Goal: Task Accomplishment & Management: Use online tool/utility

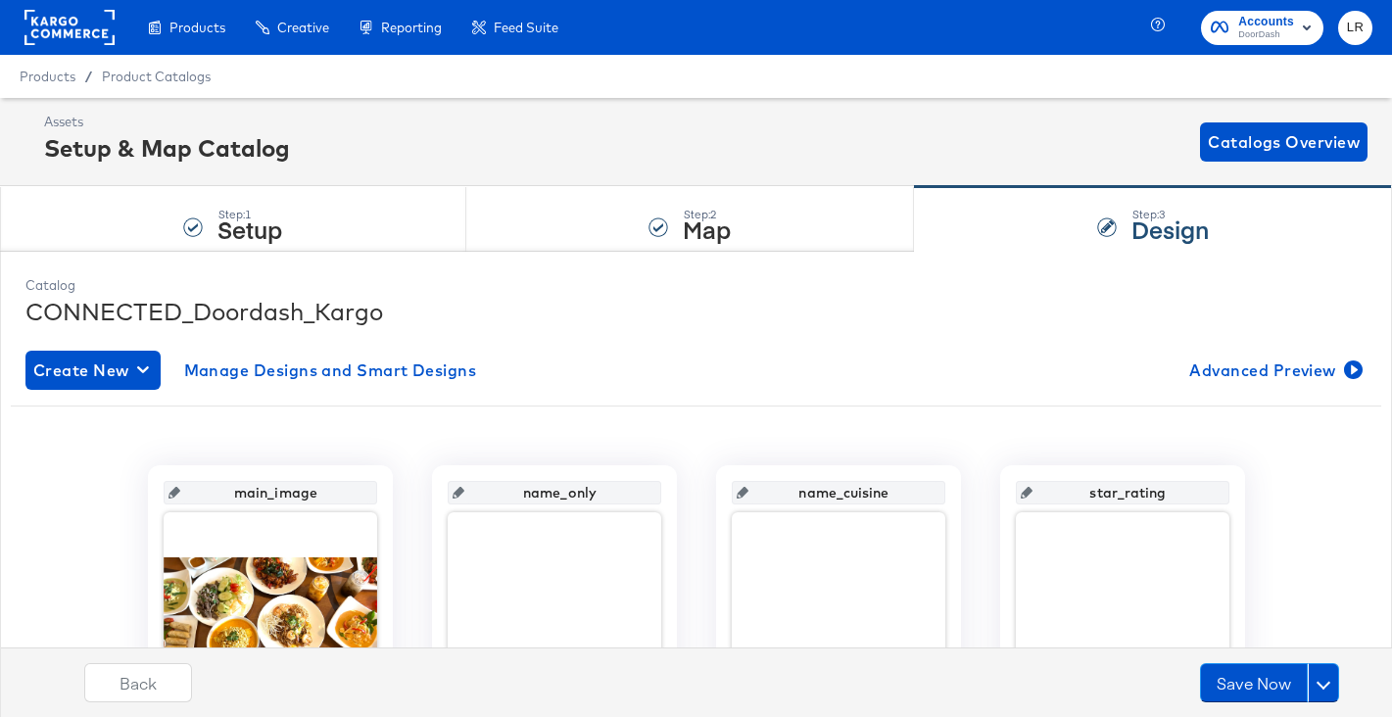
click at [88, 49] on div at bounding box center [69, 27] width 90 height 55
click at [74, 35] on rect at bounding box center [69, 27] width 90 height 35
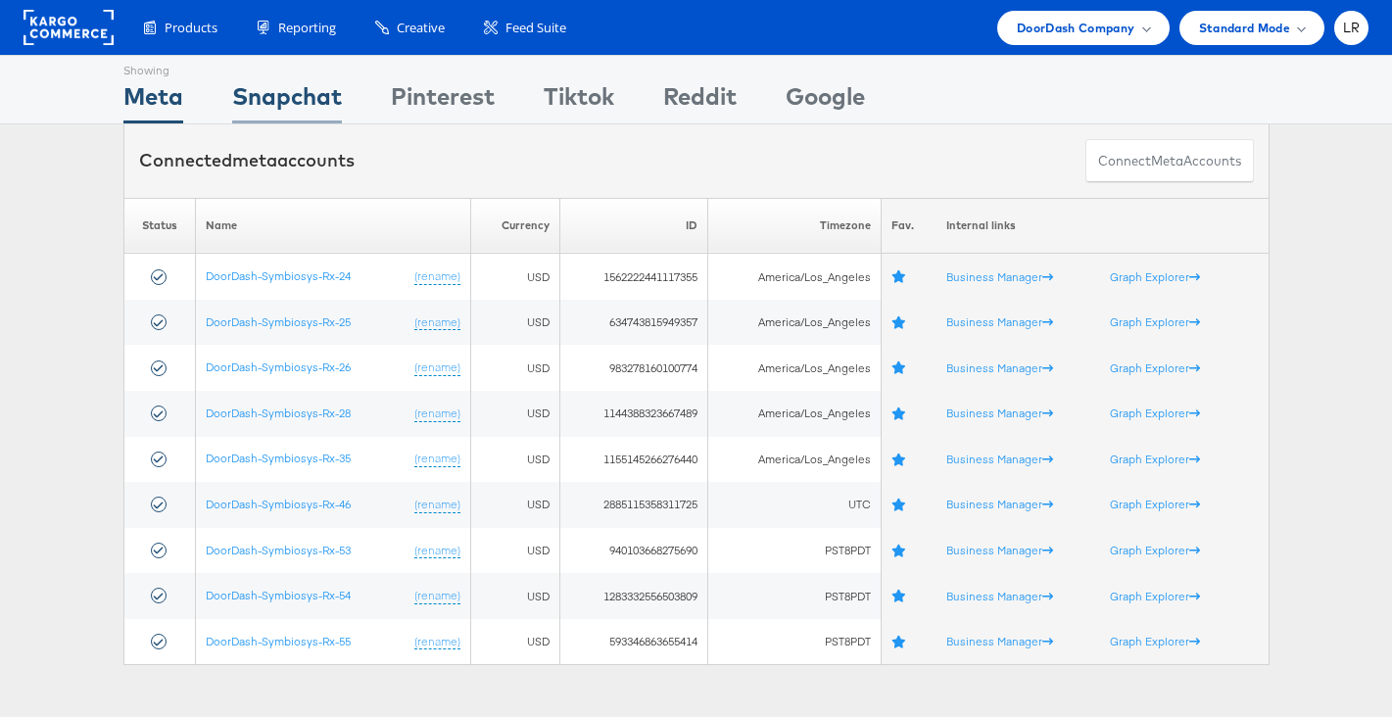
click at [277, 99] on div "Snapchat" at bounding box center [287, 101] width 110 height 44
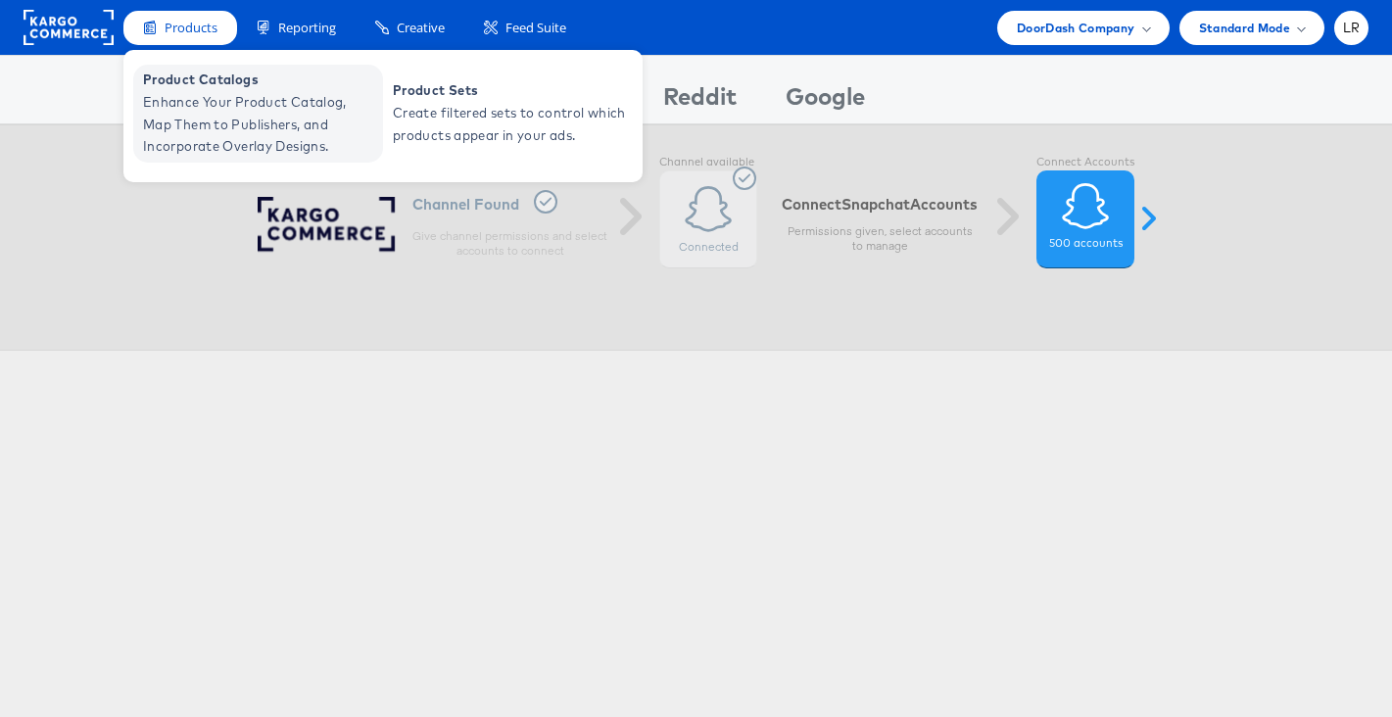
click at [207, 107] on span "Enhance Your Product Catalog, Map Them to Publishers, and Incorporate Overlay D…" at bounding box center [260, 124] width 235 height 67
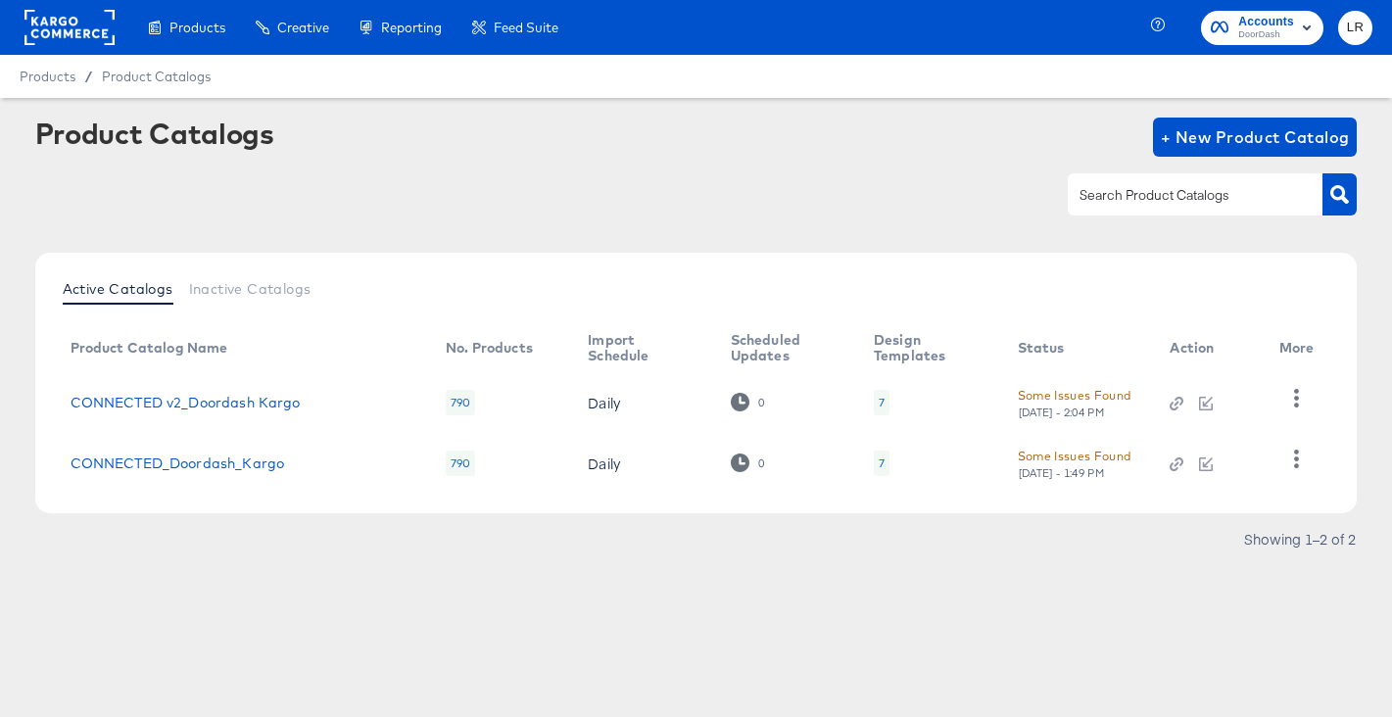
click at [72, 41] on rect at bounding box center [69, 27] width 90 height 35
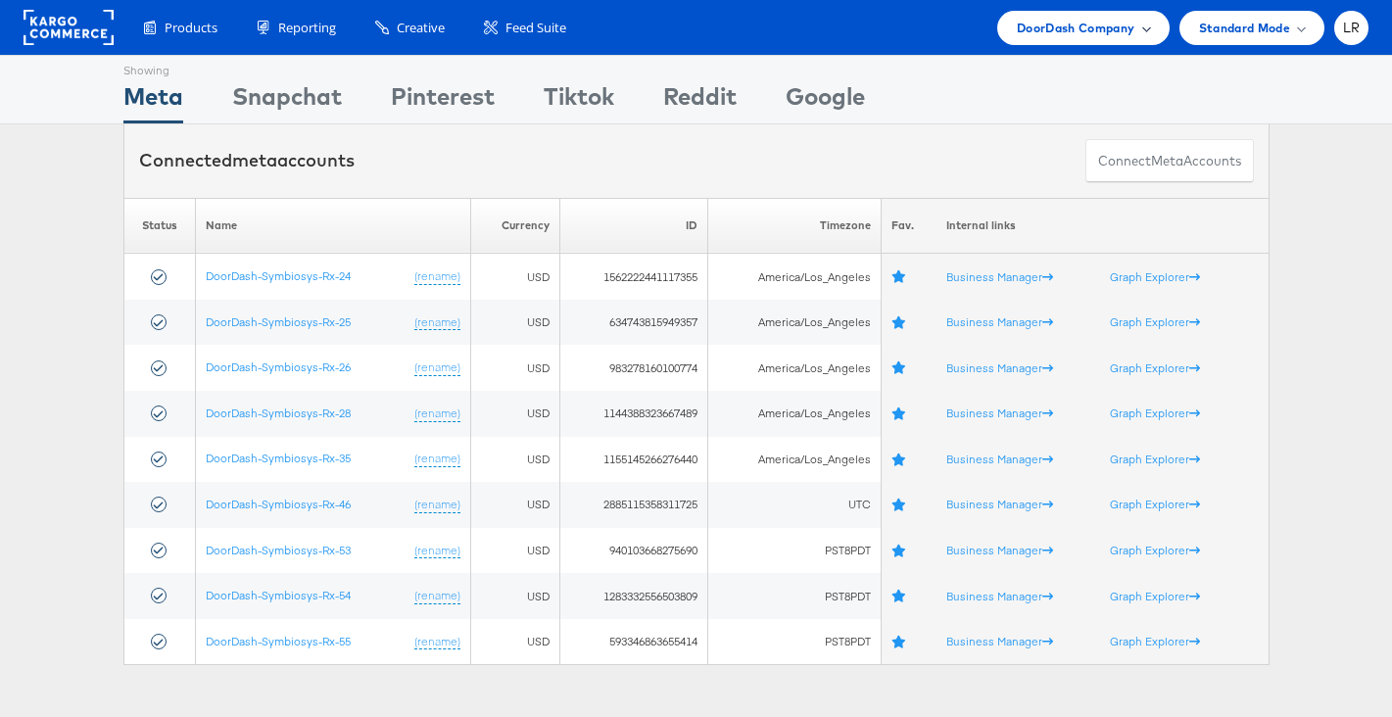
click at [1108, 33] on span "DoorDash Company" at bounding box center [1075, 28] width 118 height 21
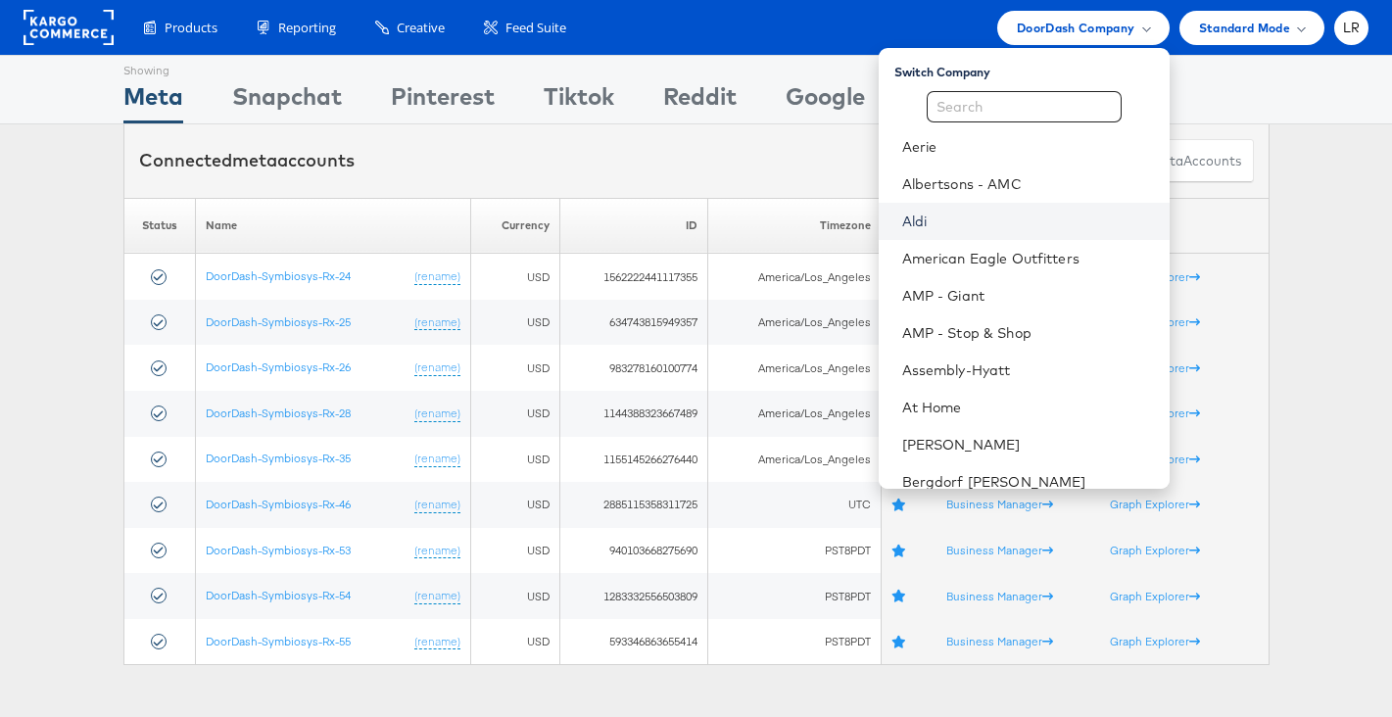
click at [957, 229] on link "Aldi" at bounding box center [1028, 222] width 252 height 20
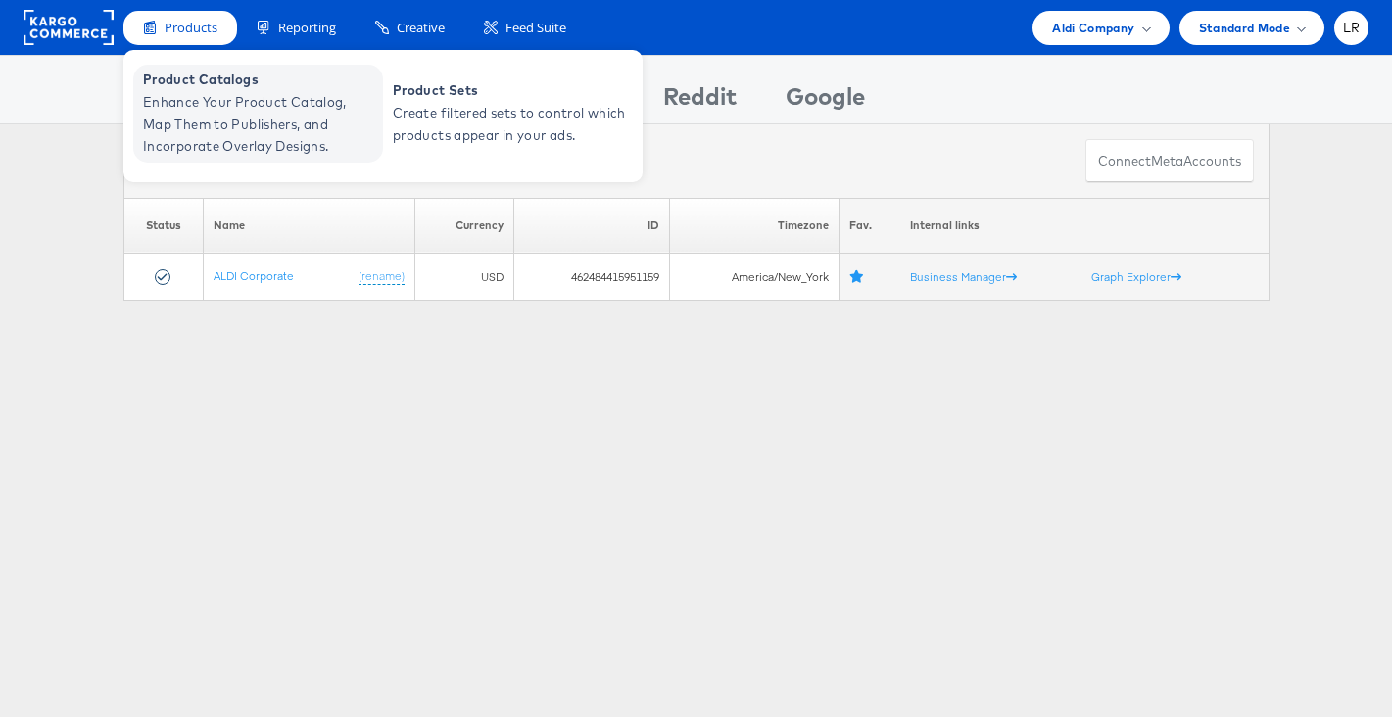
click at [192, 119] on span "Enhance Your Product Catalog, Map Them to Publishers, and Incorporate Overlay D…" at bounding box center [260, 124] width 235 height 67
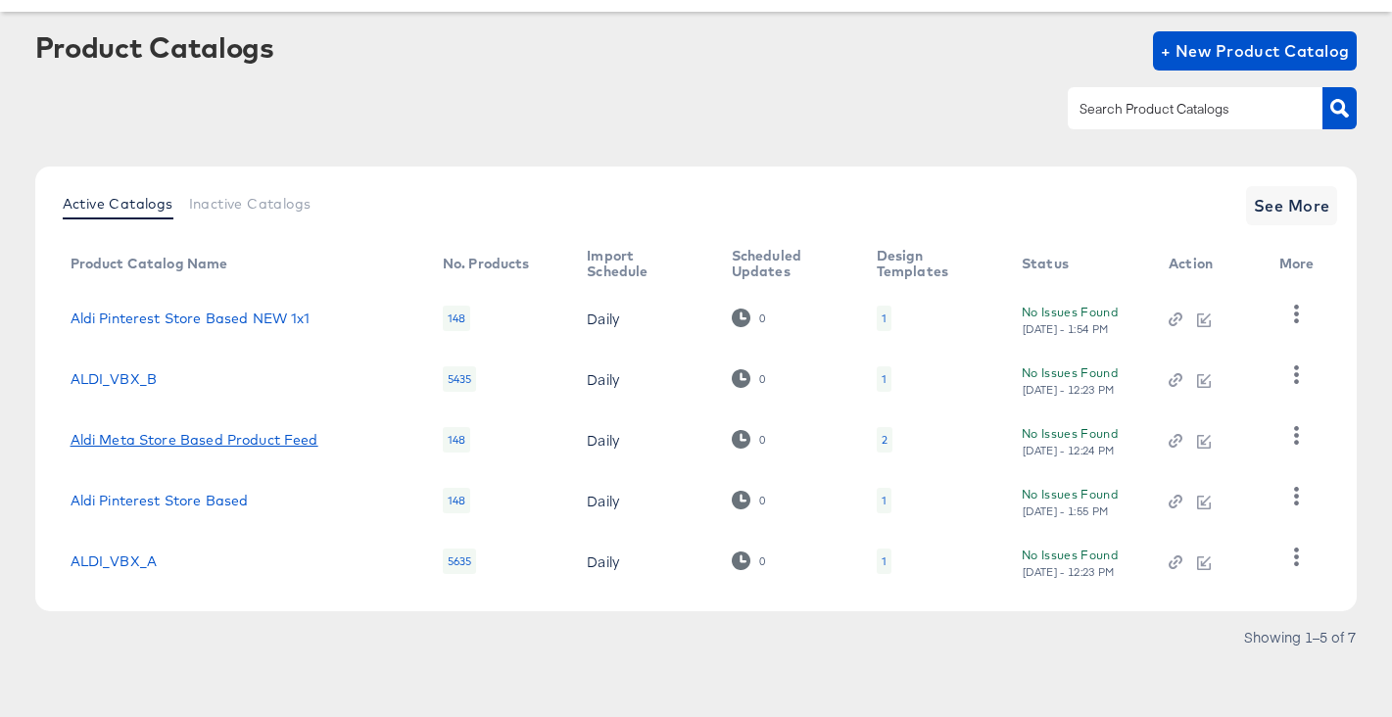
scroll to position [90, 0]
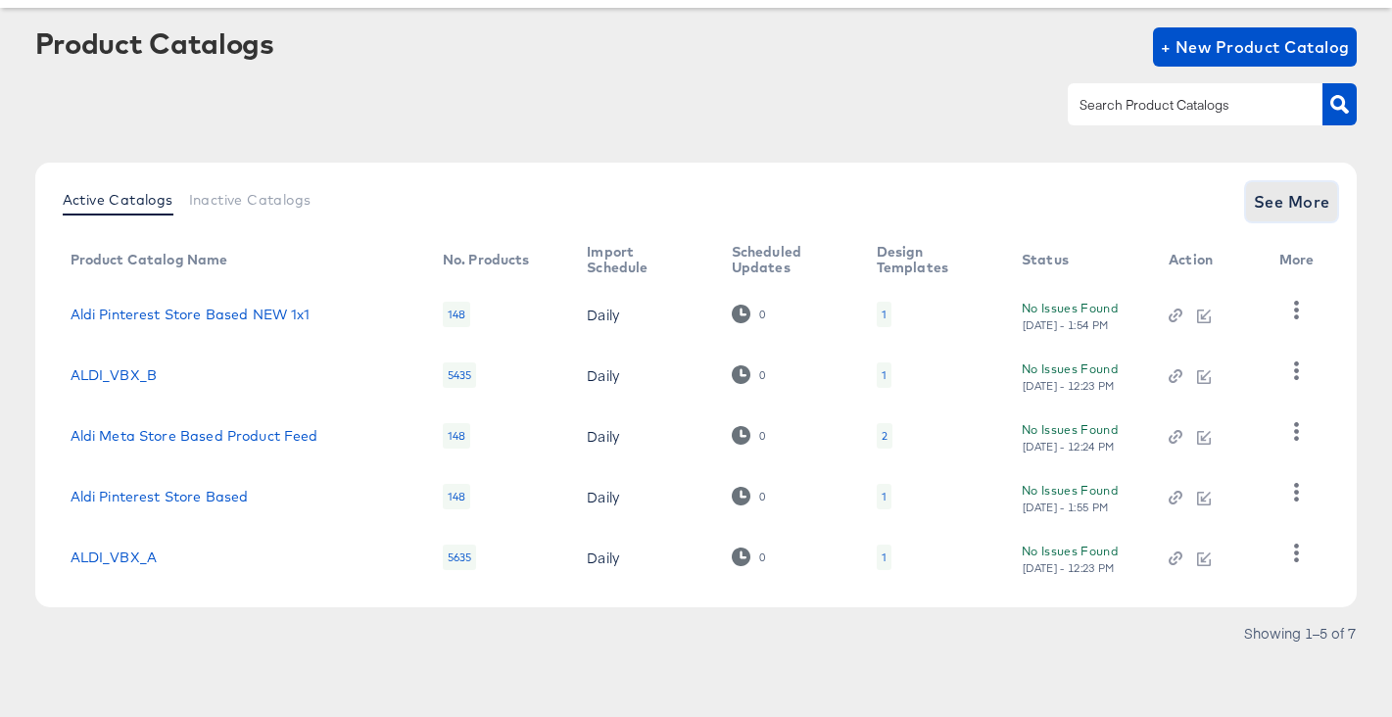
click at [1297, 187] on button "See More" at bounding box center [1292, 201] width 92 height 39
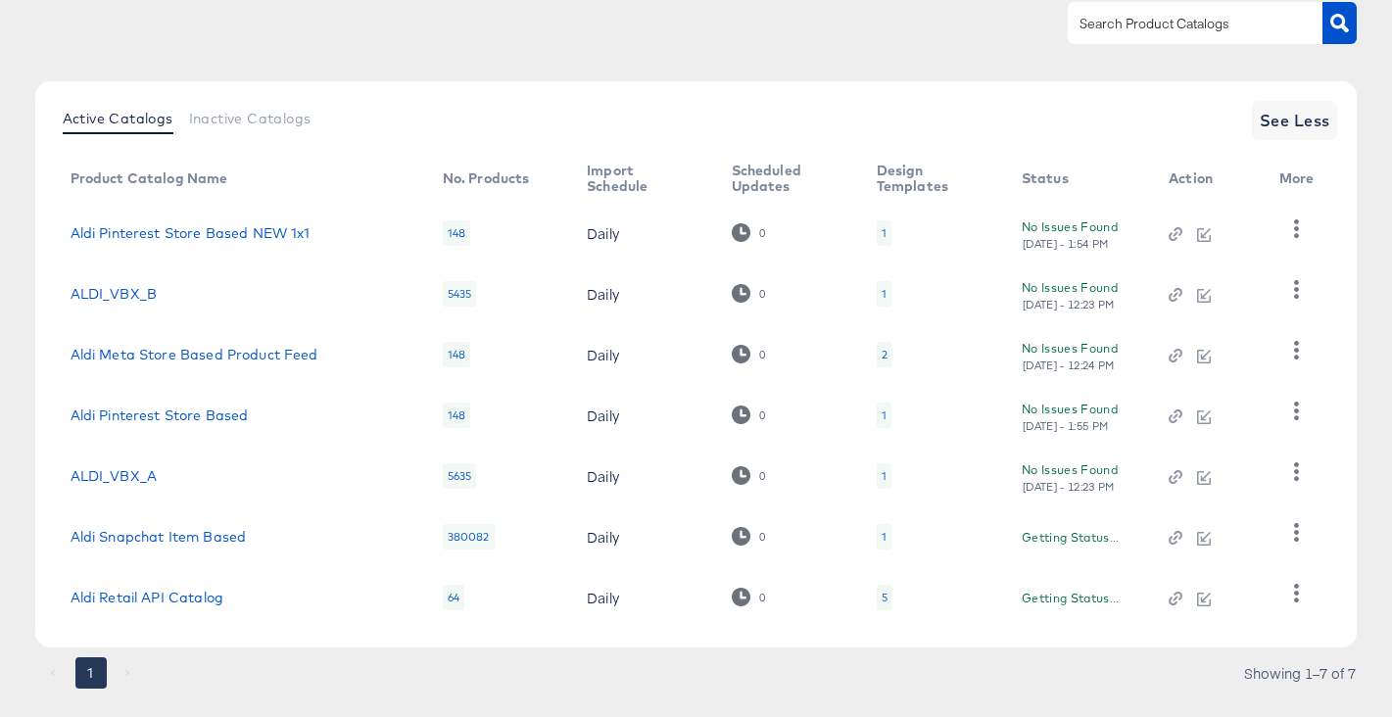
scroll to position [212, 0]
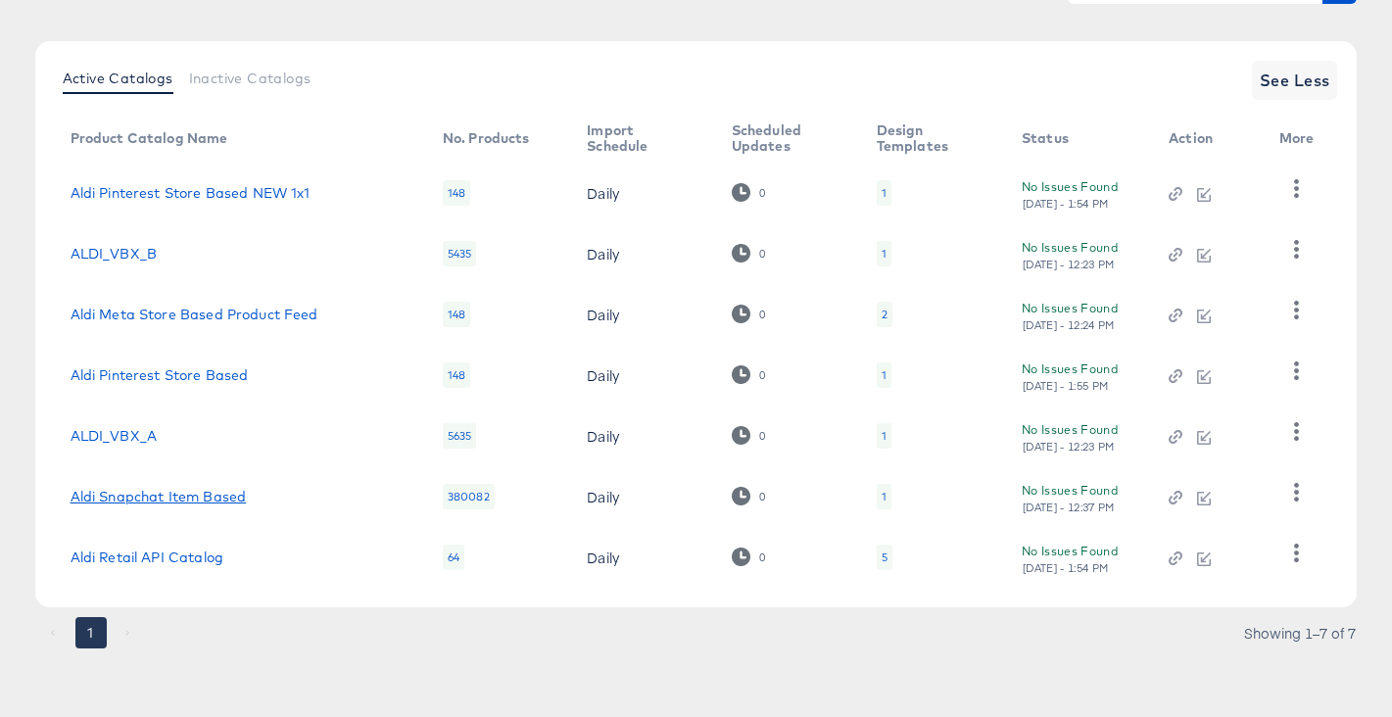
click at [191, 497] on link "Aldi Snapchat Item Based" at bounding box center [159, 497] width 176 height 16
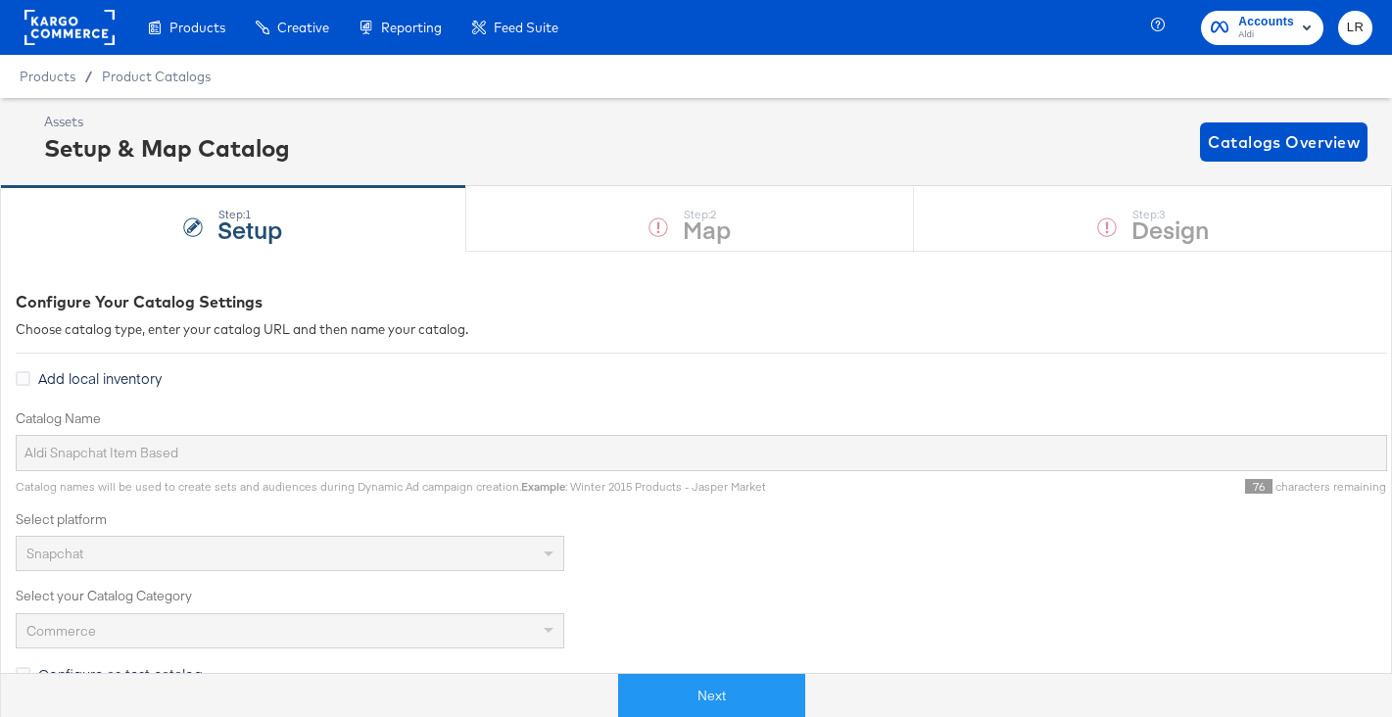
click at [554, 218] on div "Step: 1 Setup Step: 2 Map Step: 3 Design" at bounding box center [696, 218] width 1392 height 65
click at [723, 696] on button "Next" at bounding box center [711, 696] width 187 height 44
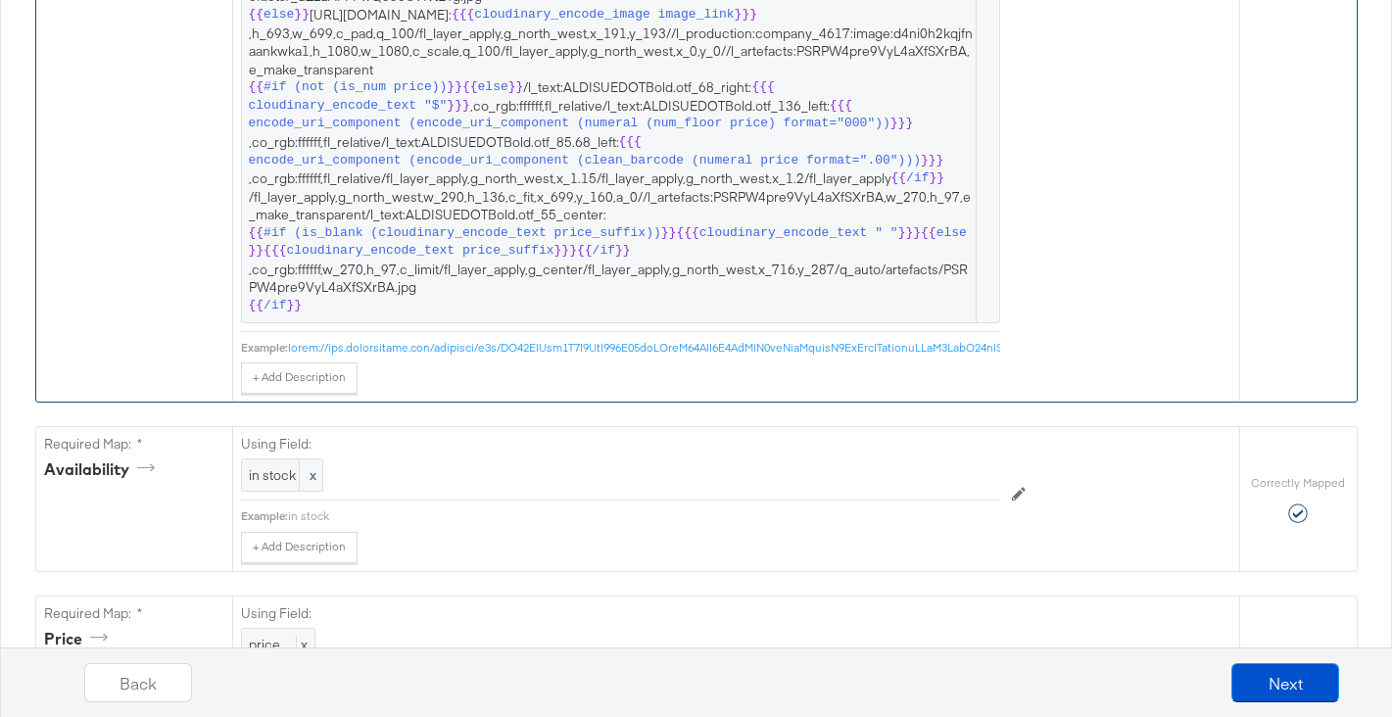
scroll to position [2321, 0]
